Goal: Check status: Check status

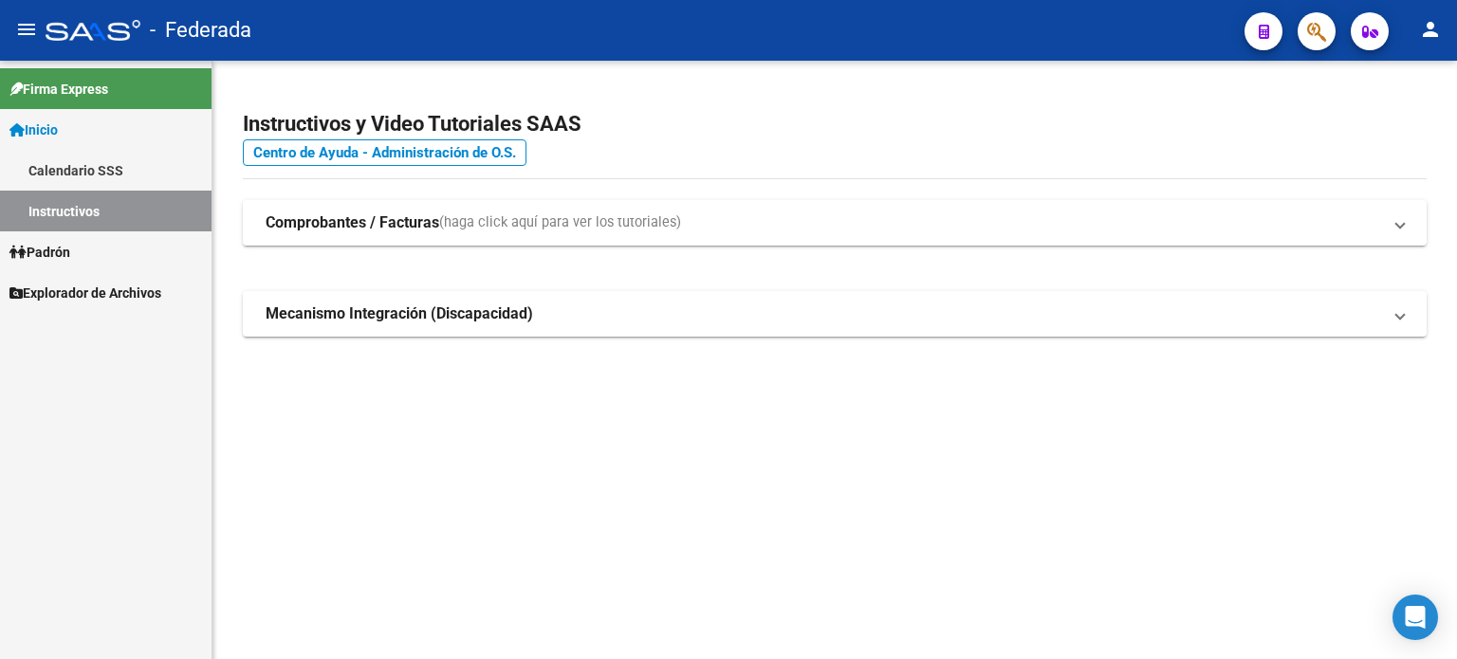
drag, startPoint x: 0, startPoint y: 0, endPoint x: 76, endPoint y: 255, distance: 266.3
click at [70, 255] on span "Padrón" at bounding box center [39, 252] width 61 height 21
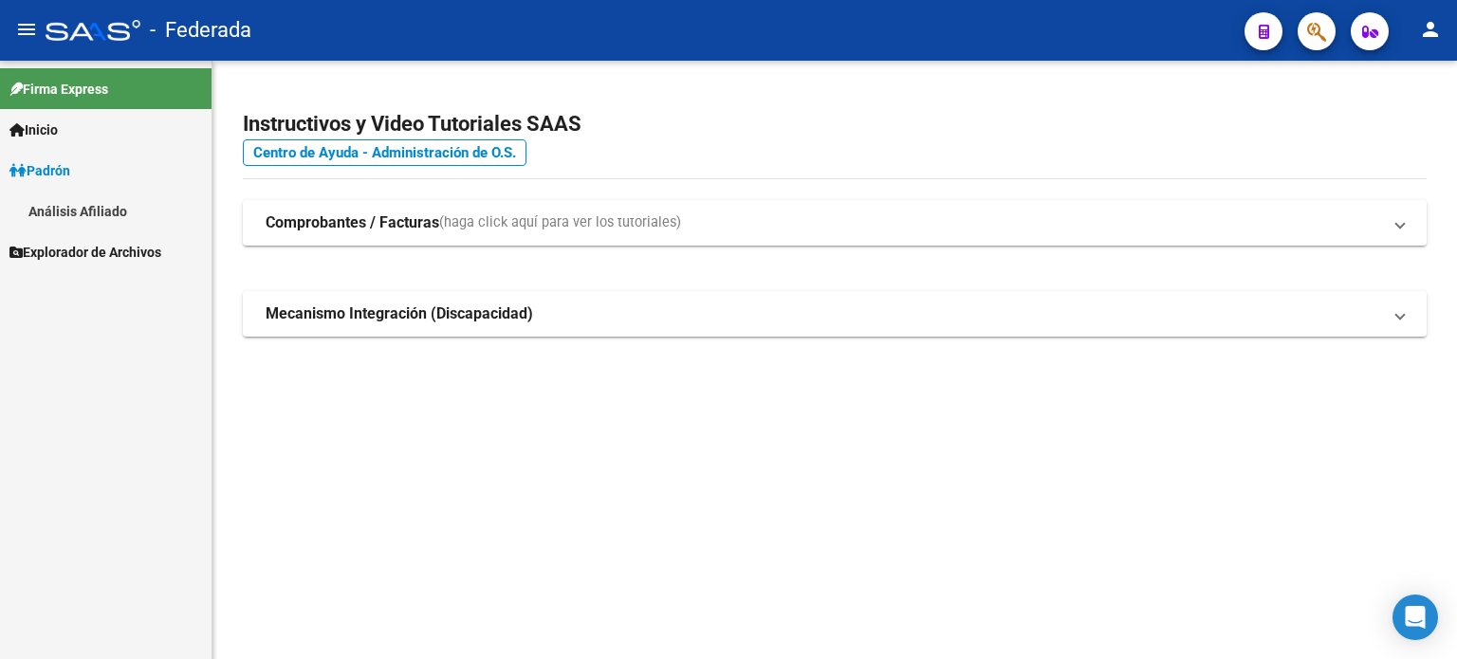
click at [86, 294] on div "Firma Express Inicio Calendario SSS Instructivos [PERSON_NAME] Análisis Afiliad…" at bounding box center [106, 360] width 212 height 599
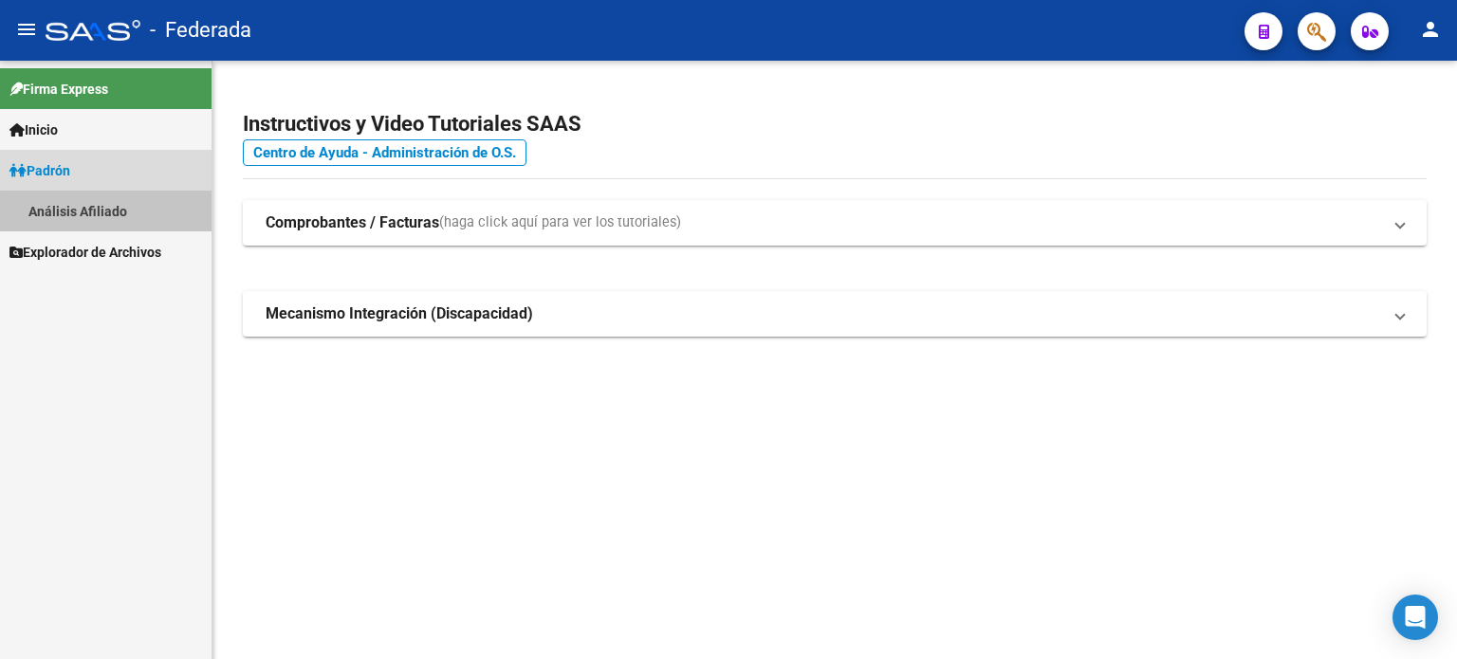
click at [109, 216] on link "Análisis Afiliado" at bounding box center [106, 211] width 212 height 41
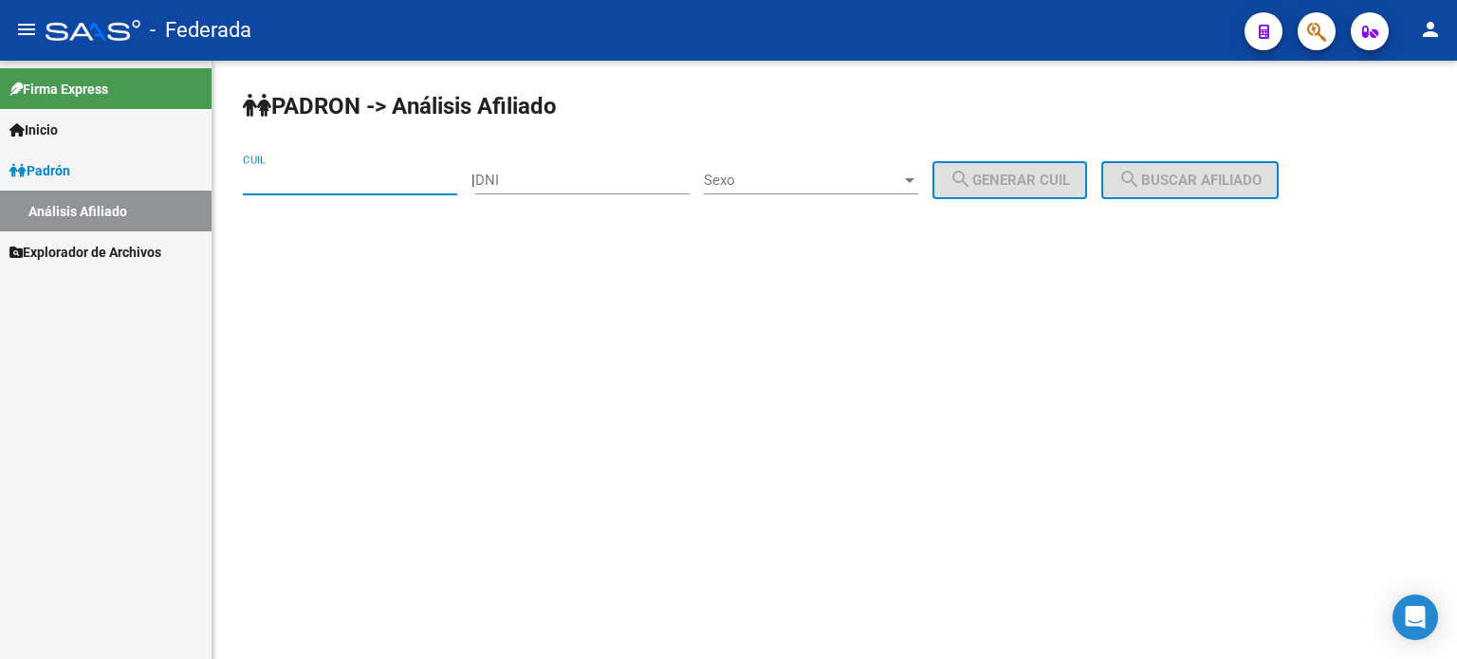
click at [279, 188] on input "CUIL" at bounding box center [350, 180] width 214 height 17
paste input "27-37397984-3"
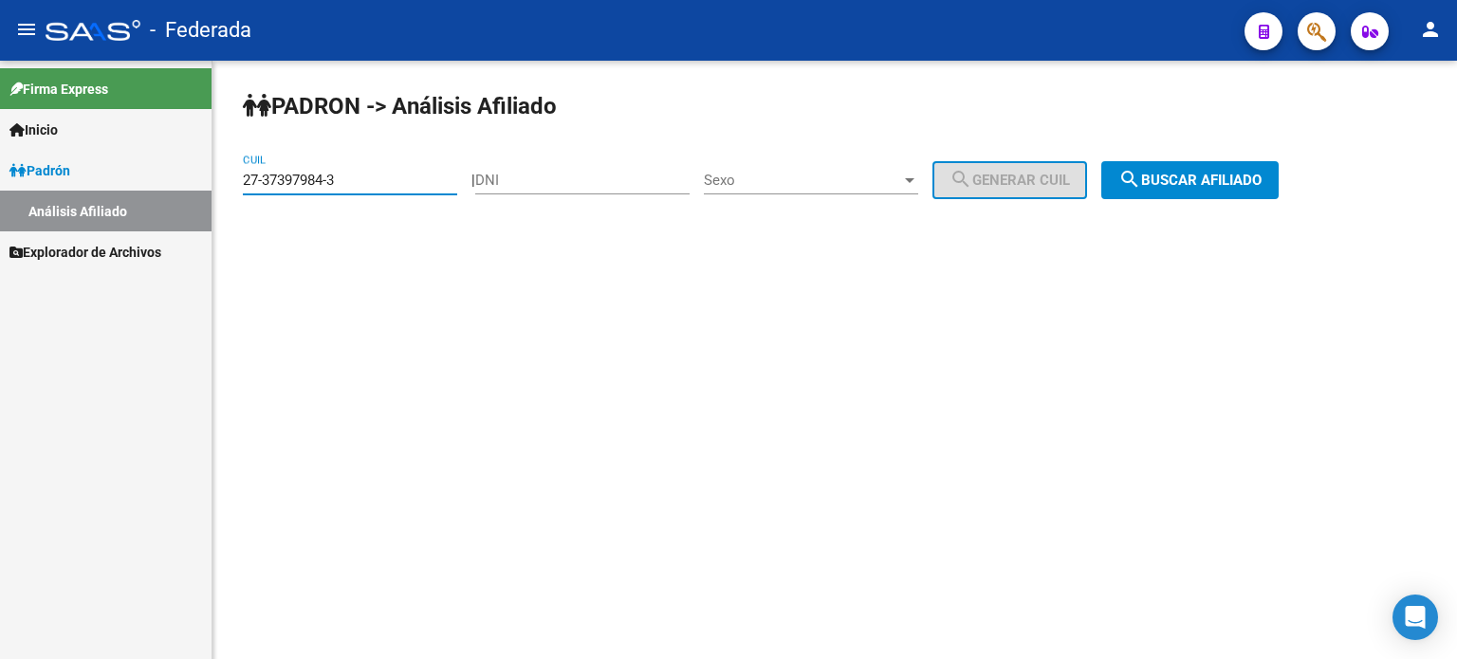
type input "27-37397984-3"
click at [1232, 177] on span "search Buscar afiliado" at bounding box center [1190, 180] width 143 height 17
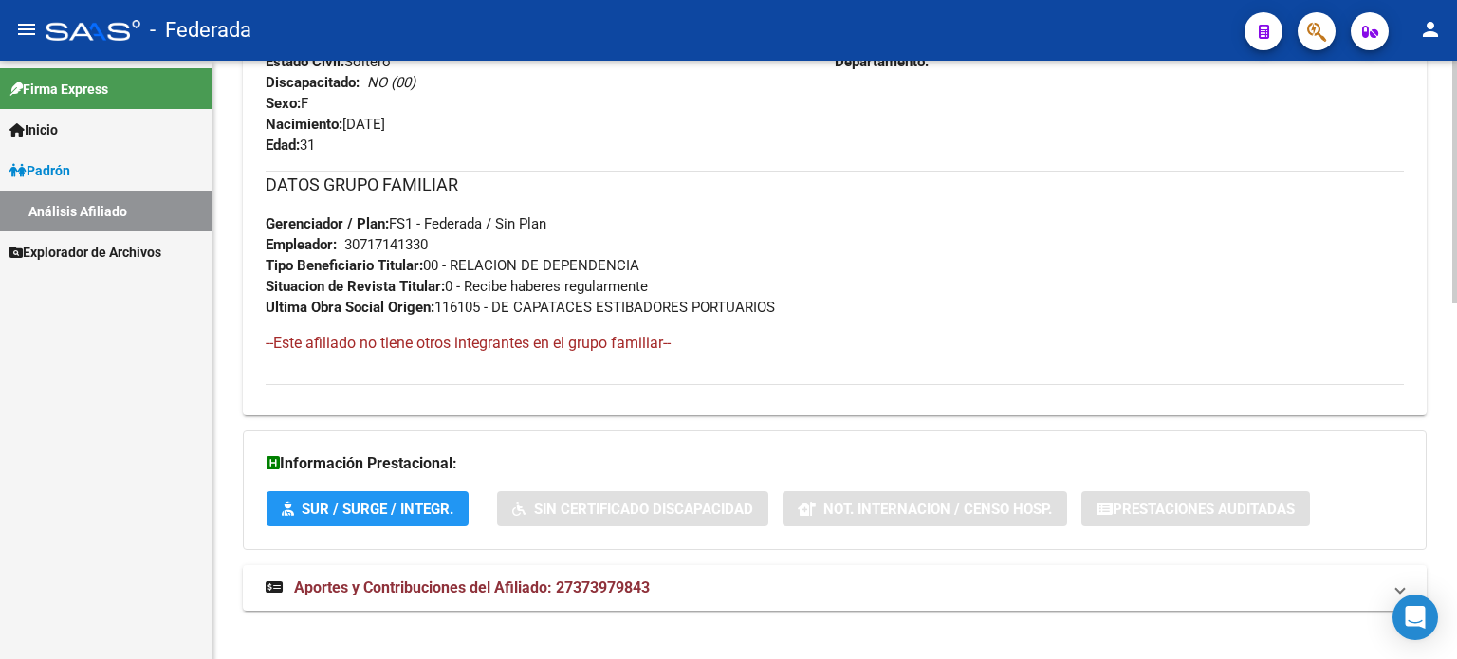
scroll to position [874, 0]
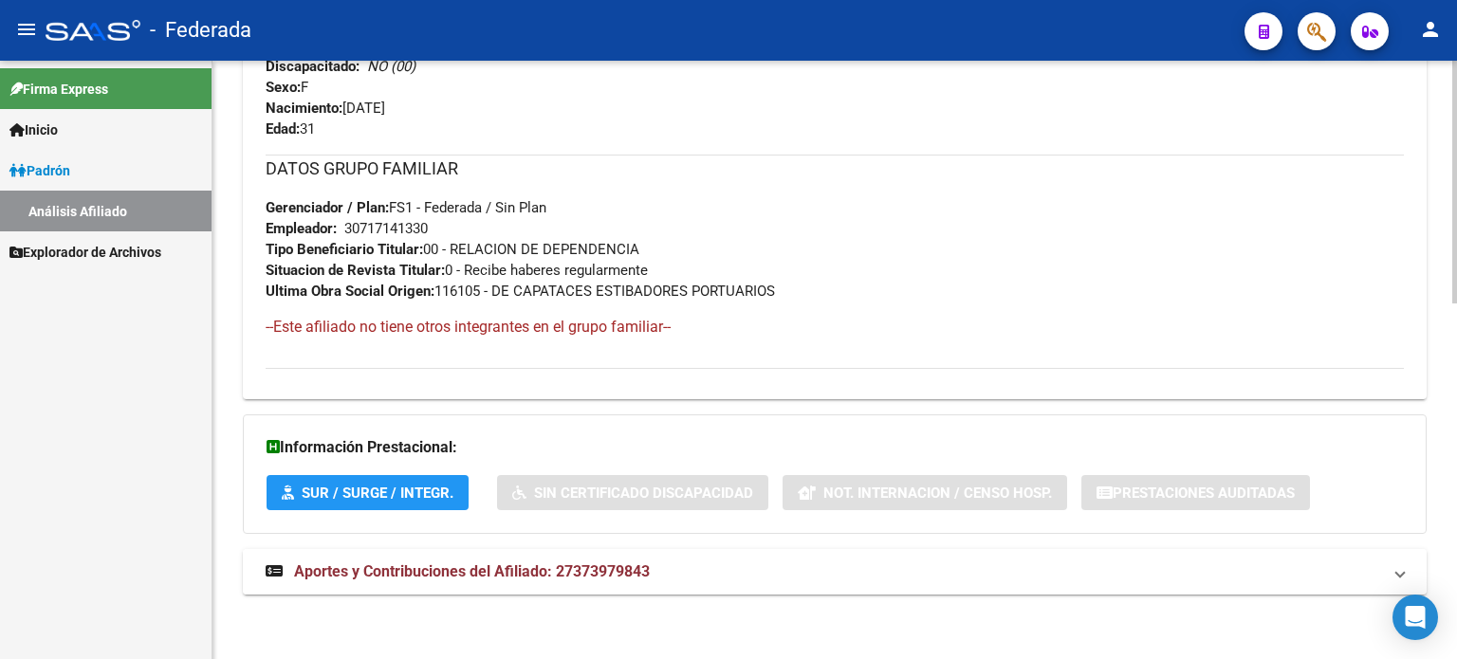
click at [594, 570] on span "Aportes y Contribuciones del Afiliado: 27373979843" at bounding box center [472, 572] width 356 height 18
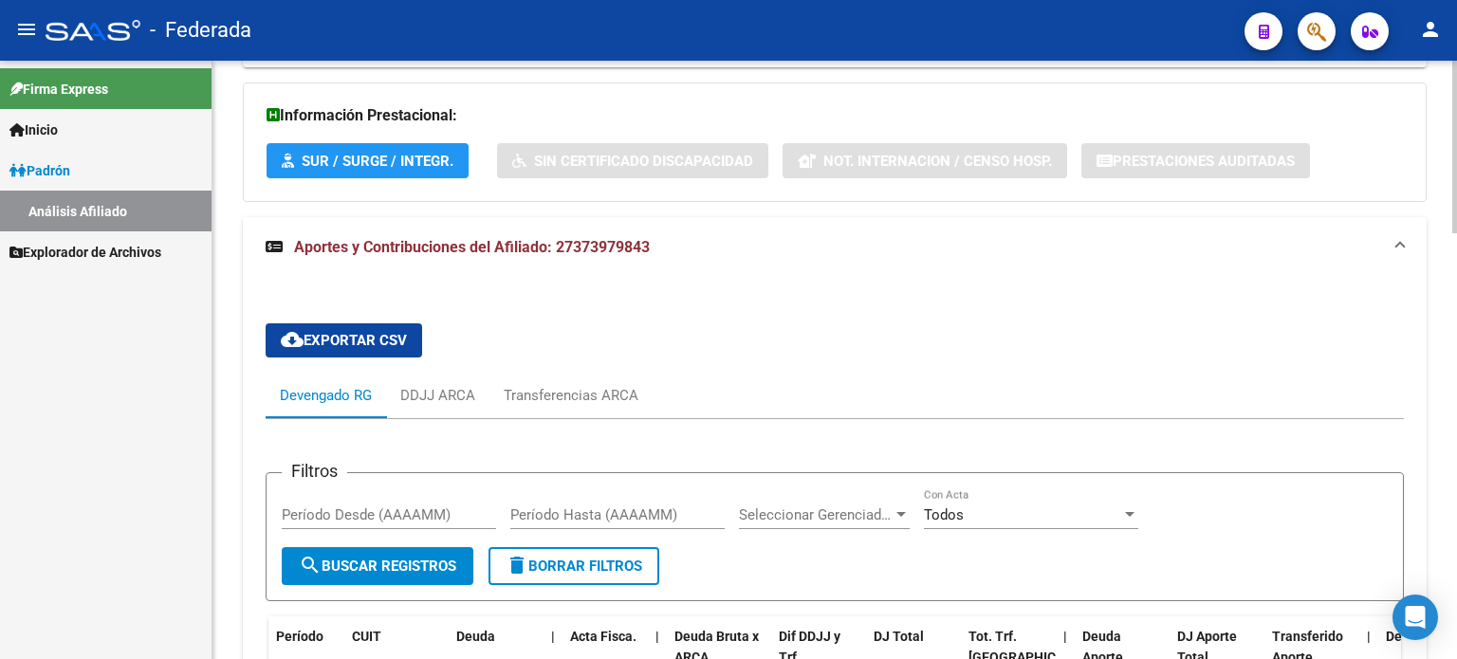
scroll to position [1473, 0]
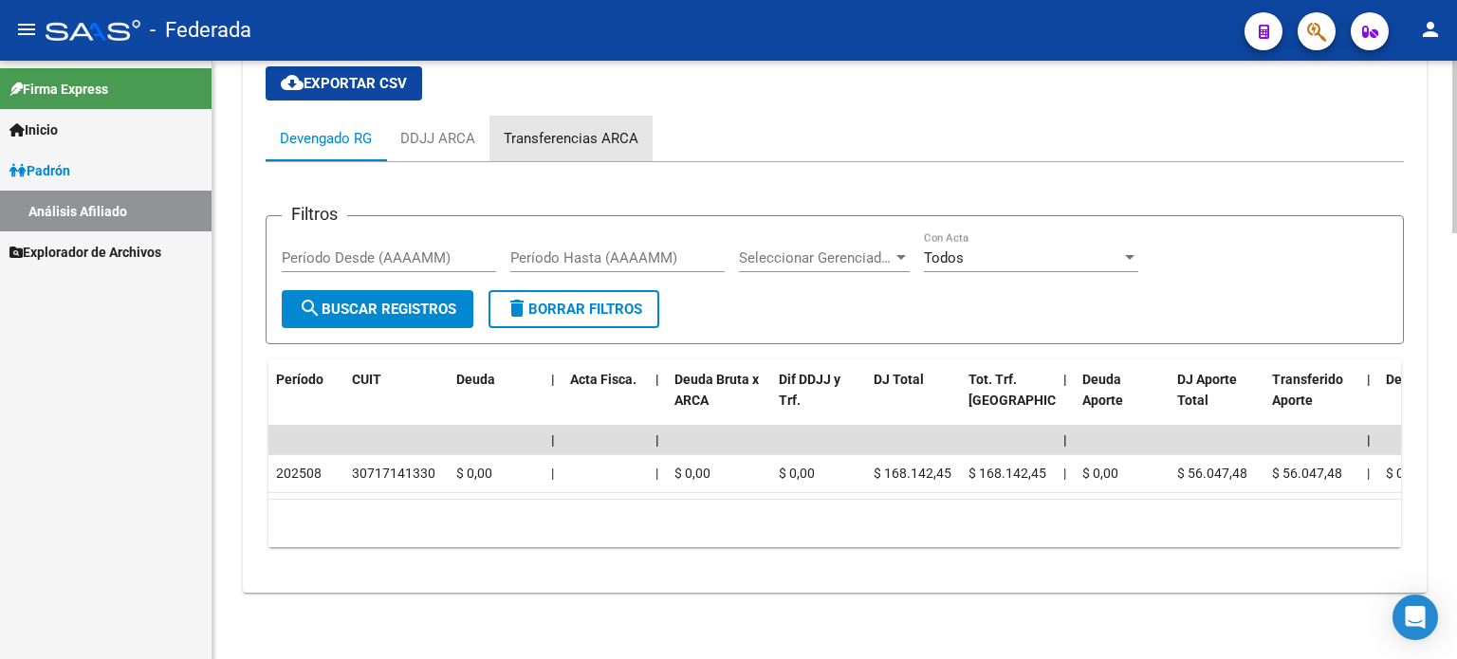
click at [589, 128] on div "Transferencias ARCA" at bounding box center [571, 138] width 135 height 21
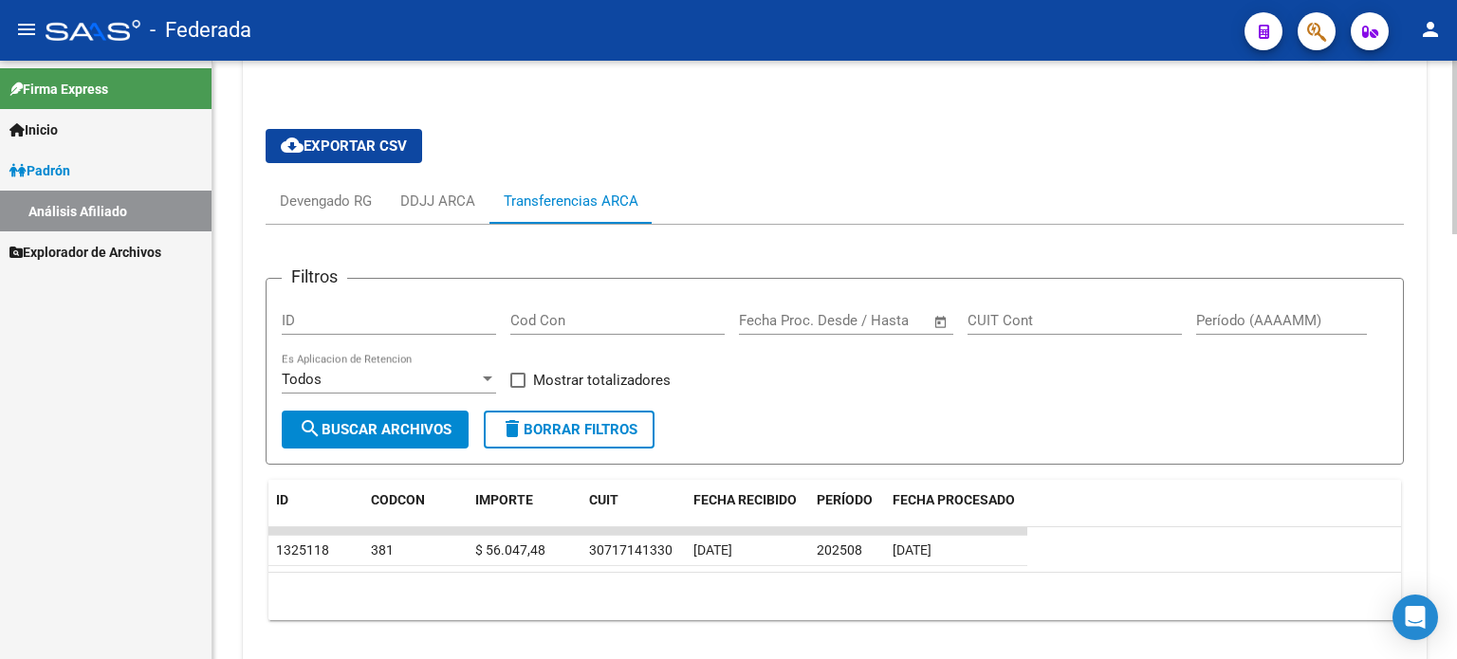
scroll to position [1470, 0]
